Goal: Information Seeking & Learning: Learn about a topic

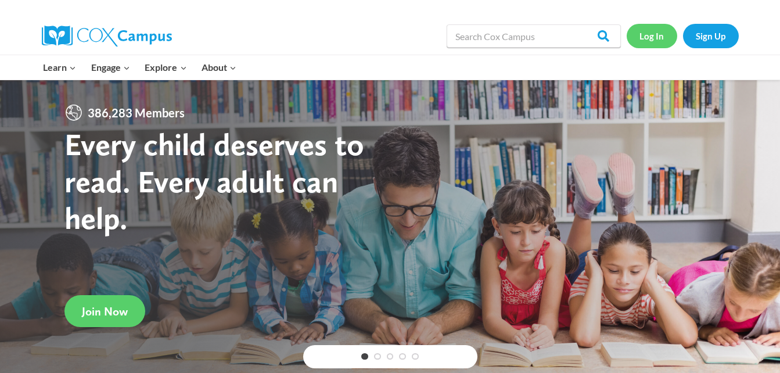
click at [656, 30] on link "Log In" at bounding box center [652, 36] width 51 height 24
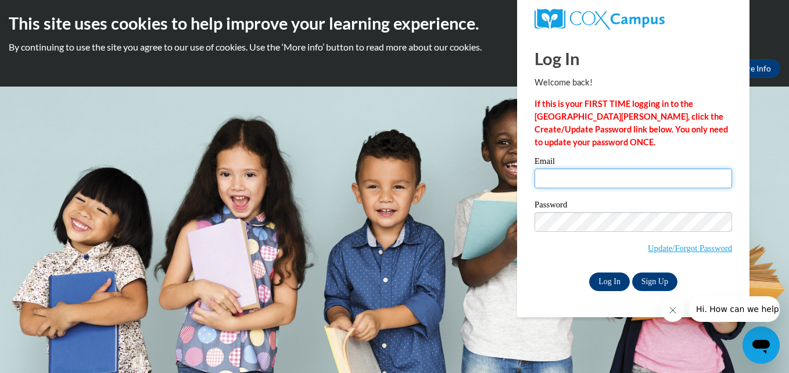
type input "kostea07@uwgb.edu"
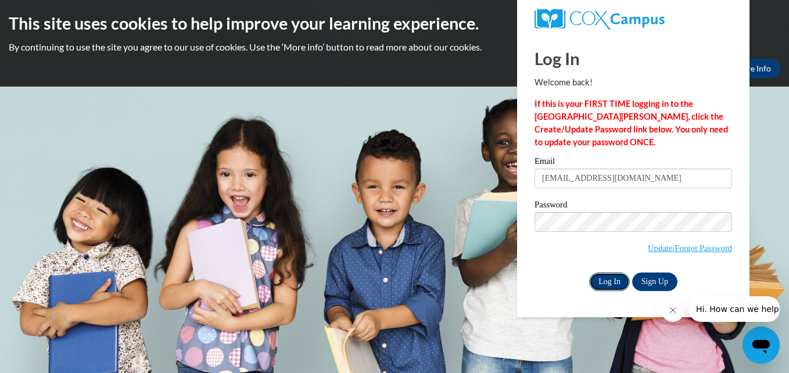
click at [614, 279] on input "Log In" at bounding box center [609, 282] width 41 height 19
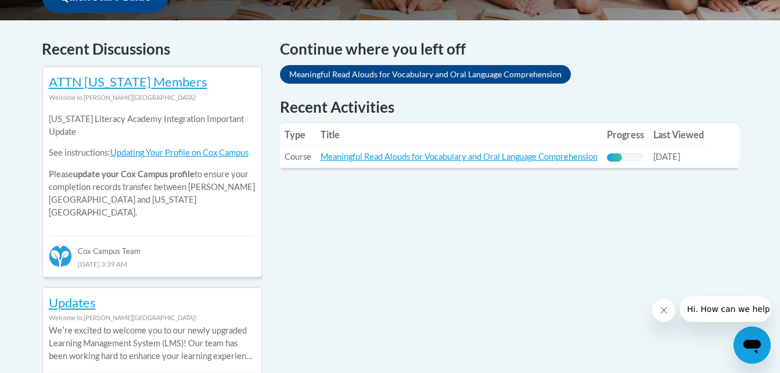
scroll to position [474, 0]
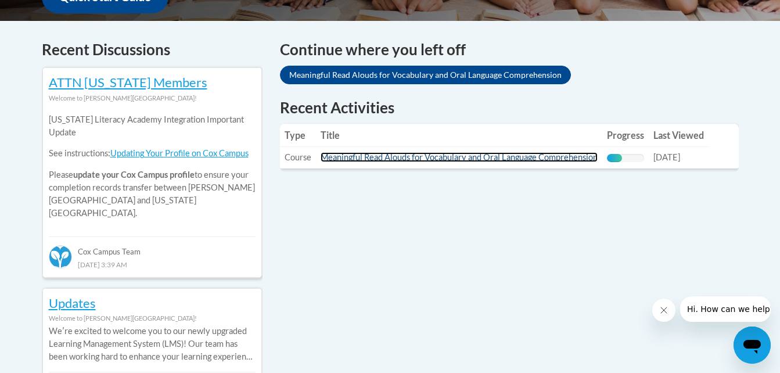
click at [393, 155] on link "Meaningful Read Alouds for Vocabulary and Oral Language Comprehension" at bounding box center [459, 157] width 277 height 10
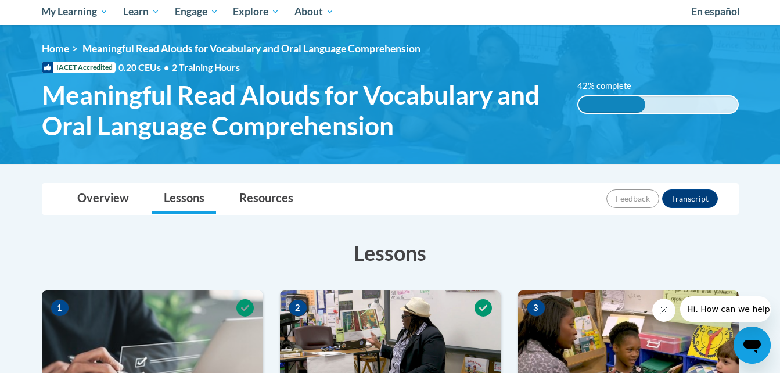
scroll to position [126, 0]
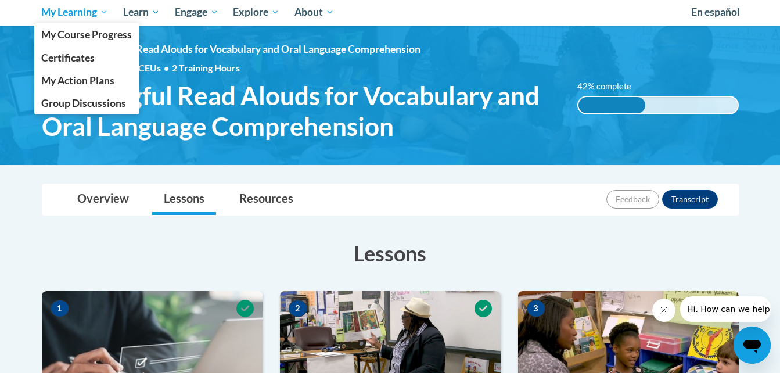
click at [77, 17] on span "My Learning" at bounding box center [74, 12] width 67 height 14
click at [73, 35] on span "My Course Progress" at bounding box center [86, 34] width 91 height 12
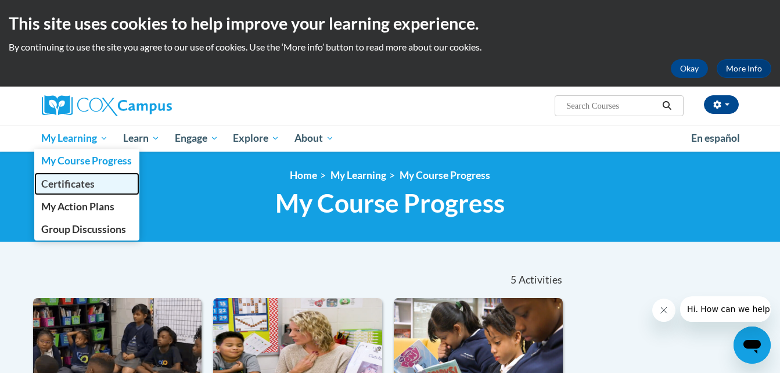
click at [83, 187] on span "Certificates" at bounding box center [67, 184] width 53 height 12
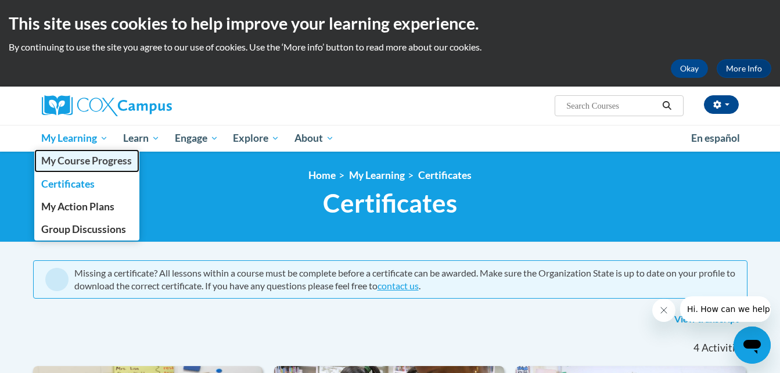
click at [84, 159] on span "My Course Progress" at bounding box center [86, 161] width 91 height 12
